Goal: Transaction & Acquisition: Purchase product/service

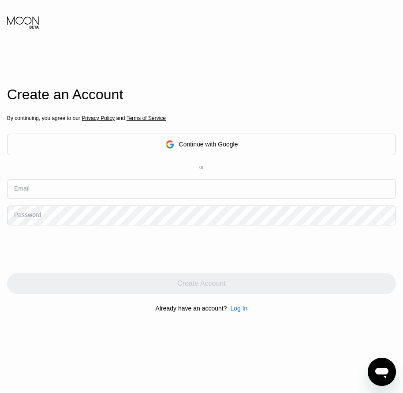
click at [28, 190] on div "Email" at bounding box center [21, 188] width 15 height 7
click at [28, 198] on input "text" at bounding box center [201, 189] width 389 height 20
paste input "[EMAIL_ADDRESS][DOMAIN_NAME]"
type input "[EMAIL_ADDRESS][DOMAIN_NAME]"
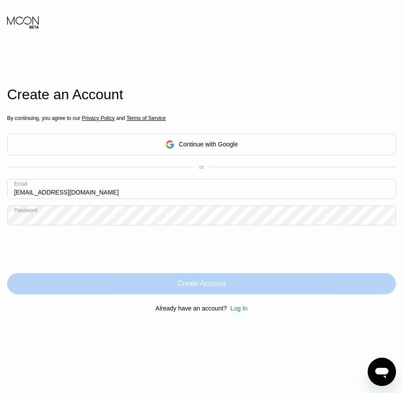
click at [210, 288] on div "Create Account" at bounding box center [201, 283] width 48 height 9
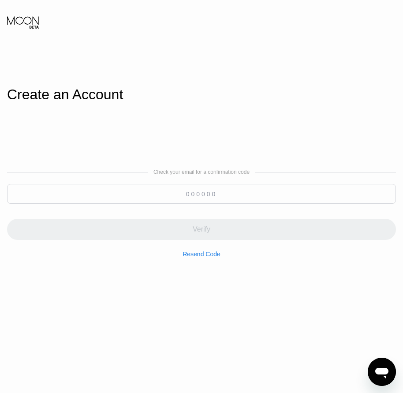
paste input "950730"
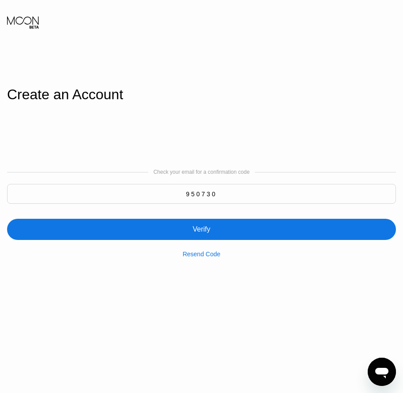
type input "950730"
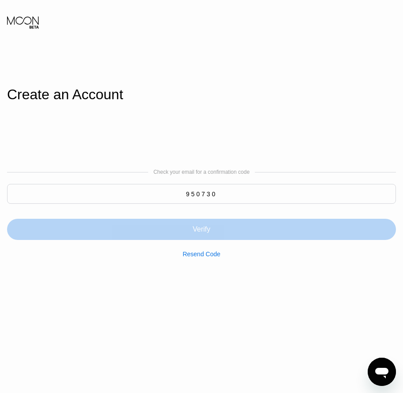
click at [210, 227] on div "Verify" at bounding box center [202, 229] width 18 height 9
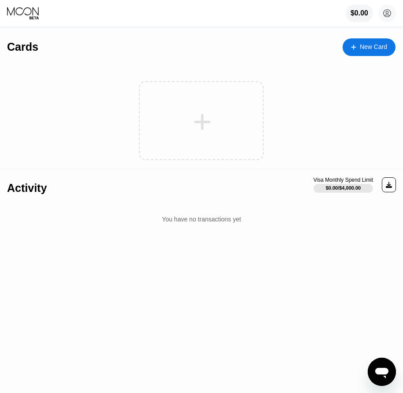
click at [377, 50] on div "New Card" at bounding box center [373, 47] width 27 height 8
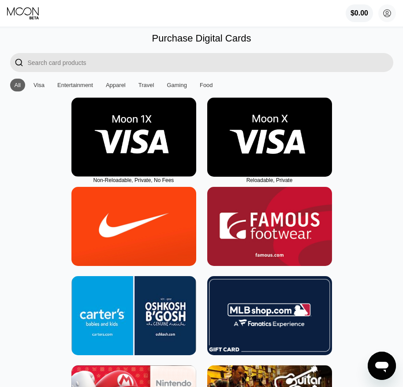
click at [274, 176] on img at bounding box center [269, 137] width 125 height 79
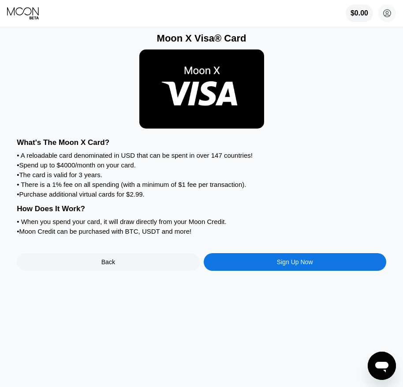
click at [279, 265] on div "Sign Up Now" at bounding box center [295, 261] width 36 height 7
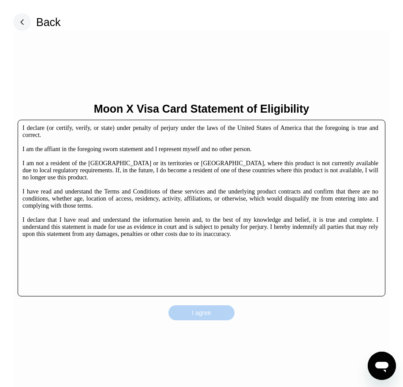
click at [210, 310] on div "I agree" at bounding box center [201, 312] width 19 height 8
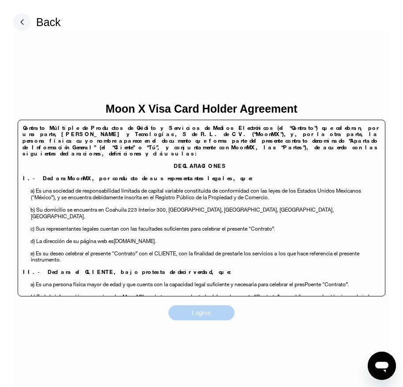
click at [210, 310] on div "I agree" at bounding box center [201, 312] width 19 height 8
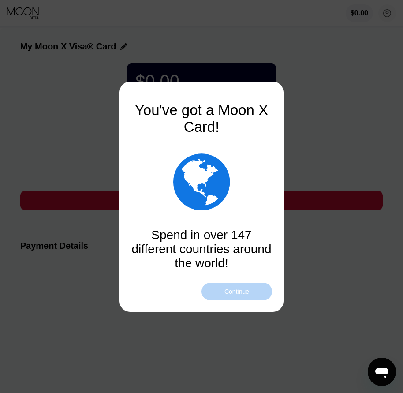
click at [238, 294] on div "Continue" at bounding box center [237, 291] width 25 height 7
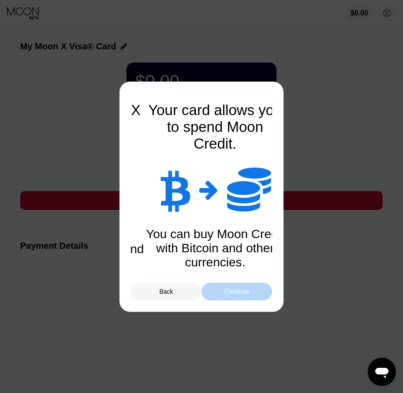
click at [240, 293] on div "Continue" at bounding box center [237, 291] width 25 height 7
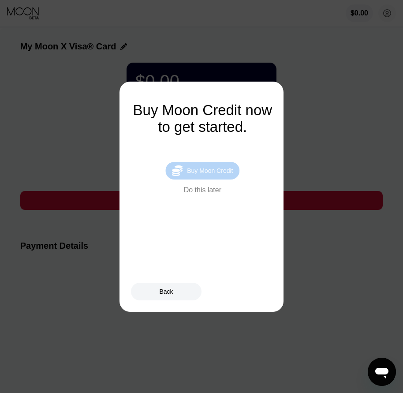
click at [213, 174] on div "Buy Moon Credit" at bounding box center [210, 170] width 46 height 7
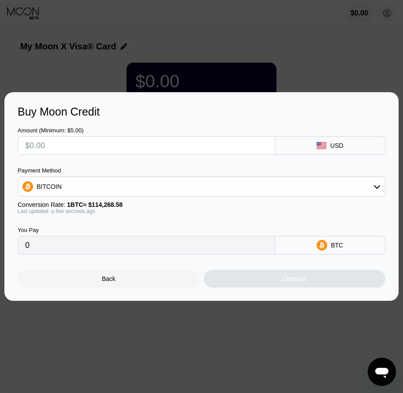
drag, startPoint x: 133, startPoint y: 284, endPoint x: 176, endPoint y: 241, distance: 60.5
click at [133, 284] on div "Back" at bounding box center [109, 279] width 182 height 18
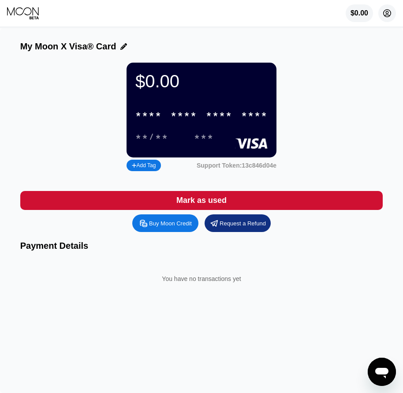
click at [389, 15] on circle at bounding box center [388, 13] width 18 height 18
